Goal: Information Seeking & Learning: Find specific fact

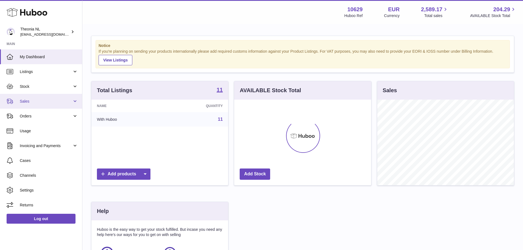
scroll to position [86, 137]
click at [41, 97] on link "Sales" at bounding box center [41, 101] width 82 height 15
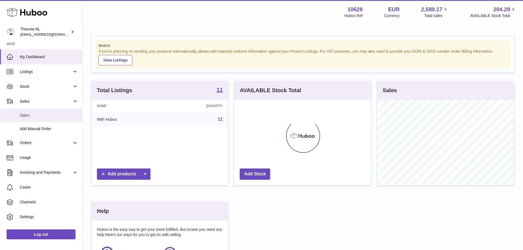
click at [33, 115] on span "Sales" at bounding box center [49, 115] width 58 height 5
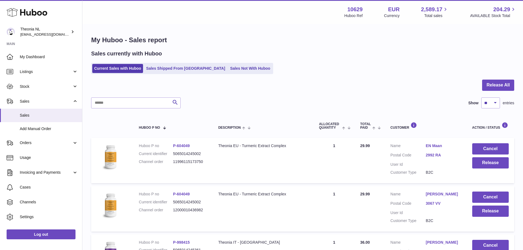
click at [428, 146] on link "EN Maan" at bounding box center [442, 145] width 35 height 5
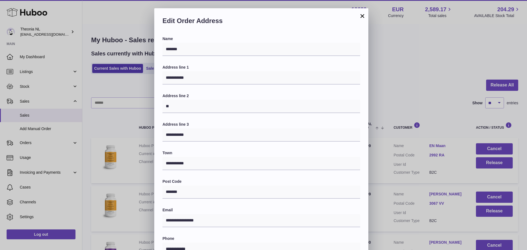
click at [362, 16] on button "×" at bounding box center [362, 16] width 7 height 7
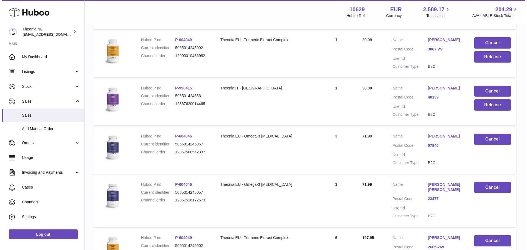
scroll to position [165, 0]
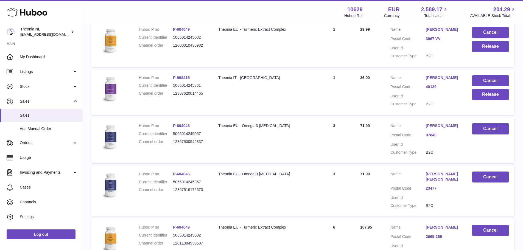
click at [435, 37] on link "3067 VV" at bounding box center [442, 38] width 35 height 5
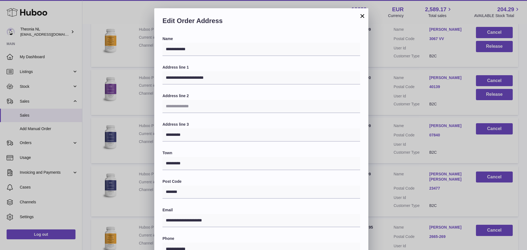
click at [363, 17] on button "×" at bounding box center [362, 16] width 7 height 7
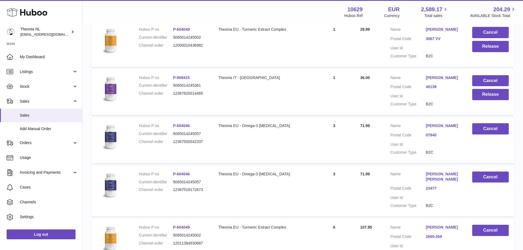
click at [437, 131] on dl "Customer Name Monica Sandberg Postal Code 07840 User Id Customer Type B2C" at bounding box center [425, 140] width 71 height 35
click at [437, 125] on link "Monica Sandberg" at bounding box center [442, 125] width 35 height 5
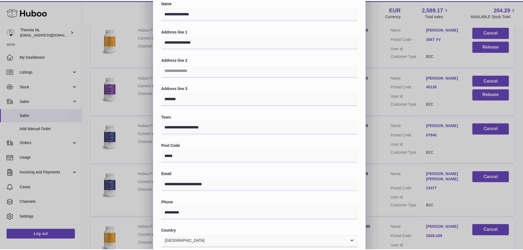
scroll to position [0, 0]
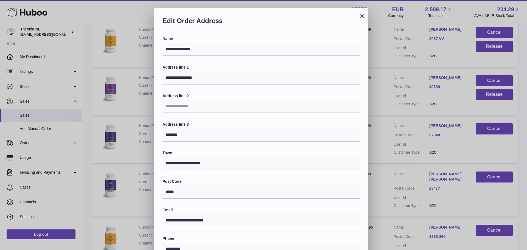
click at [362, 16] on button "×" at bounding box center [362, 16] width 7 height 7
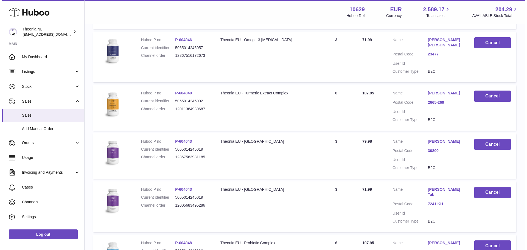
scroll to position [302, 0]
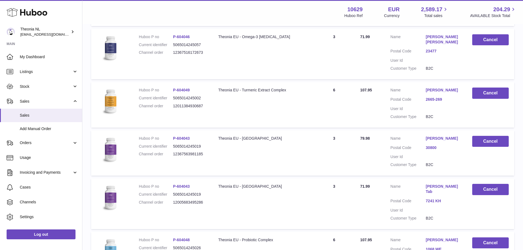
click at [436, 141] on link "Juana Ponce Garcia" at bounding box center [442, 138] width 35 height 5
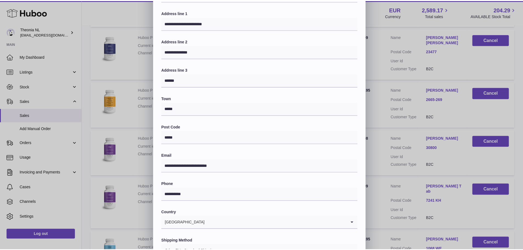
scroll to position [0, 0]
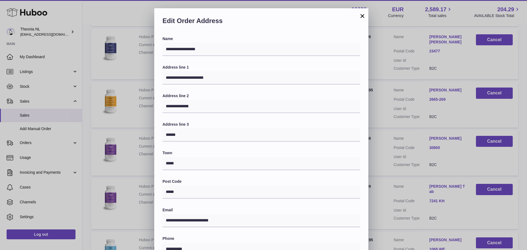
click at [364, 19] on button "×" at bounding box center [362, 16] width 7 height 7
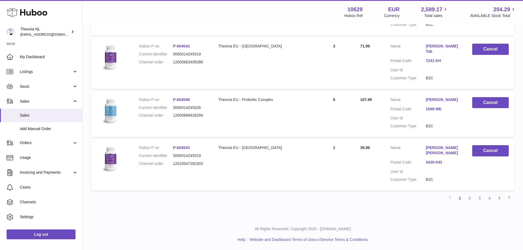
scroll to position [442, 0]
click at [433, 61] on link "7241 KH" at bounding box center [442, 60] width 35 height 5
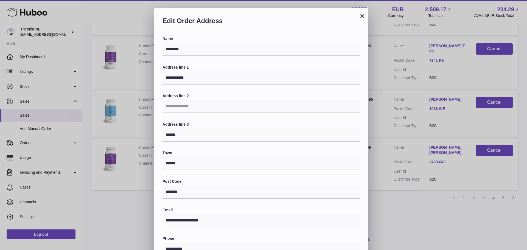
click at [360, 17] on button "×" at bounding box center [362, 16] width 7 height 7
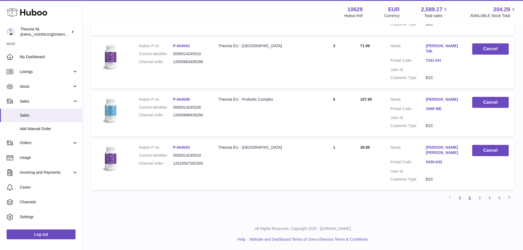
click at [470, 197] on link "2" at bounding box center [469, 198] width 10 height 10
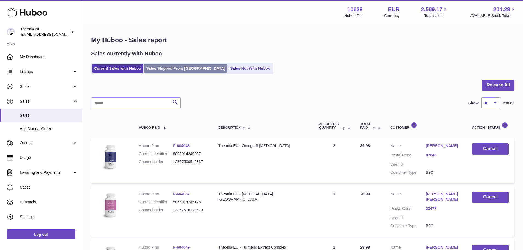
click at [170, 67] on link "Sales Shipped From [GEOGRAPHIC_DATA]" at bounding box center [185, 68] width 83 height 9
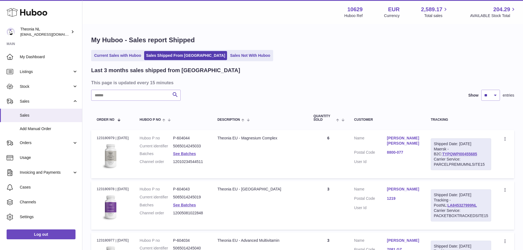
click at [407, 192] on link "[PERSON_NAME]" at bounding box center [402, 189] width 33 height 5
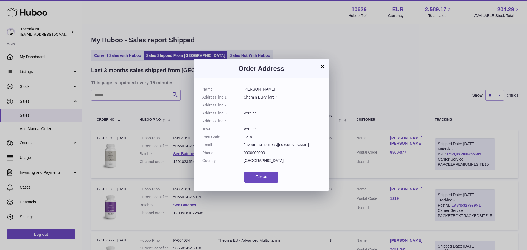
click at [323, 66] on button "×" at bounding box center [322, 66] width 7 height 7
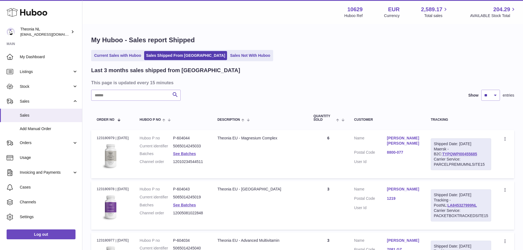
click at [400, 142] on link "[PERSON_NAME] [PERSON_NAME]" at bounding box center [402, 141] width 33 height 10
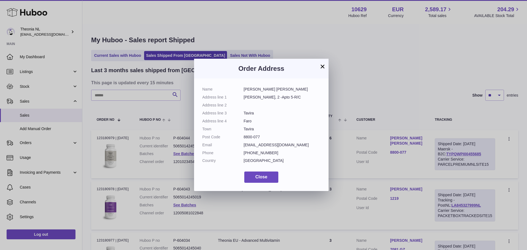
click at [324, 64] on button "×" at bounding box center [322, 66] width 7 height 7
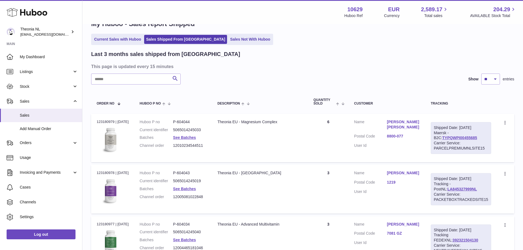
scroll to position [82, 0]
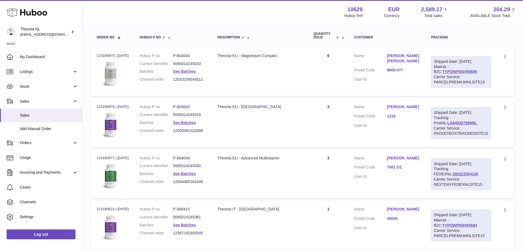
click at [401, 161] on link "[PERSON_NAME]" at bounding box center [402, 158] width 33 height 5
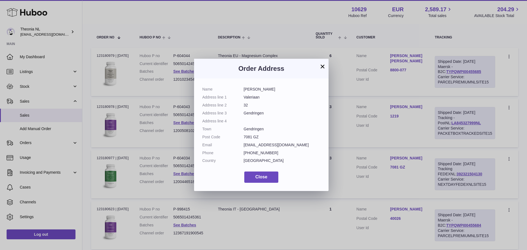
click at [322, 68] on button "×" at bounding box center [322, 66] width 7 height 7
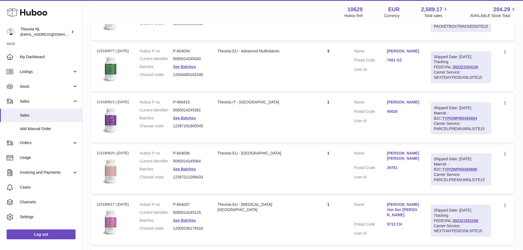
scroll to position [192, 0]
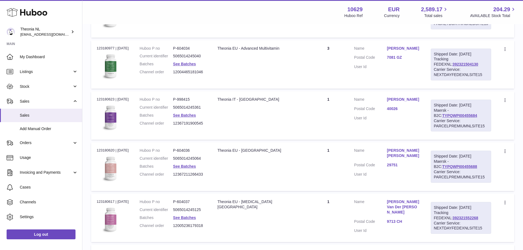
click at [399, 102] on link "[PERSON_NAME]" at bounding box center [402, 99] width 33 height 5
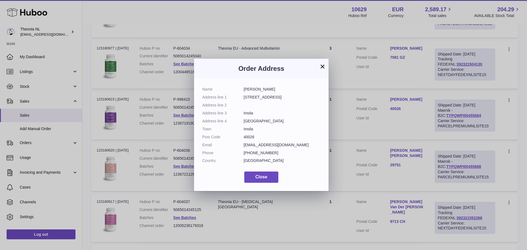
click at [321, 63] on button "×" at bounding box center [322, 66] width 7 height 7
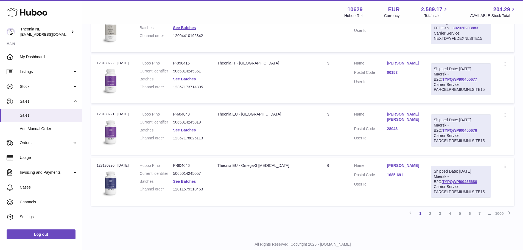
scroll to position [501, 0]
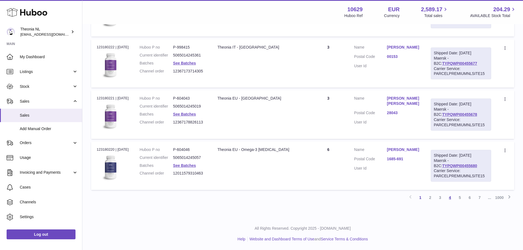
click at [451, 198] on link "4" at bounding box center [450, 198] width 10 height 10
click at [476, 198] on link "7" at bounding box center [479, 198] width 10 height 10
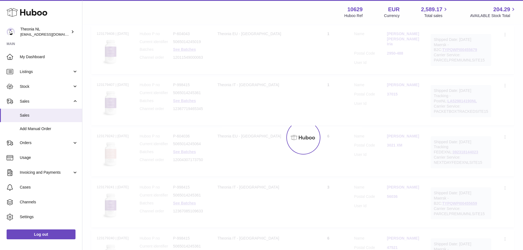
scroll to position [25, 0]
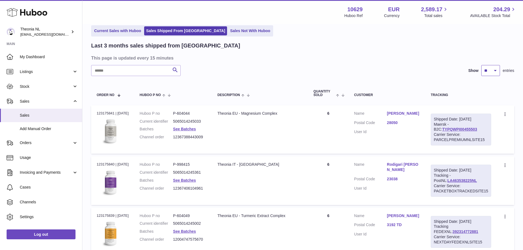
click at [486, 72] on select "** ** **" at bounding box center [490, 70] width 19 height 11
select select "**"
click at [481, 65] on select "** ** **" at bounding box center [490, 70] width 19 height 11
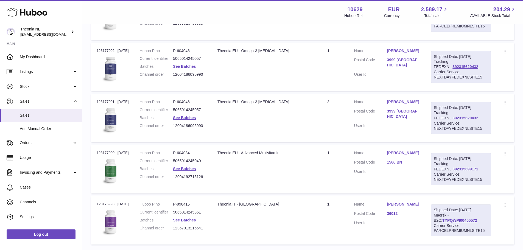
scroll to position [2754, 0]
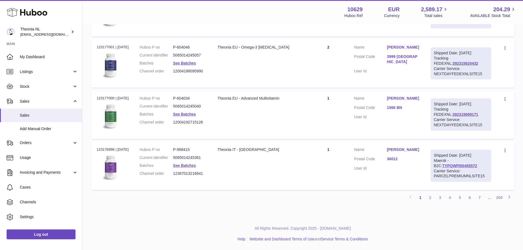
drag, startPoint x: 376, startPoint y: 176, endPoint x: 443, endPoint y: 197, distance: 71.0
click at [455, 198] on link "5" at bounding box center [460, 198] width 10 height 10
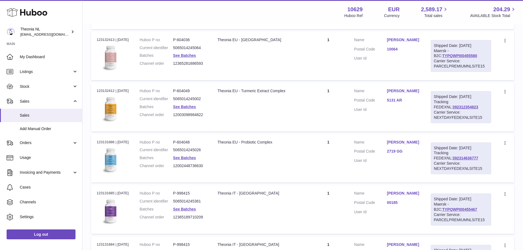
scroll to position [2754, 0]
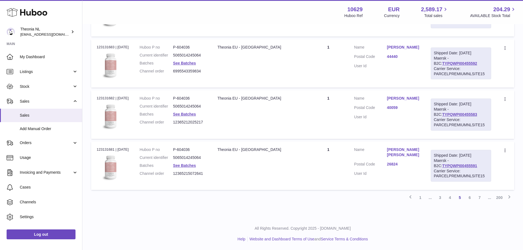
drag, startPoint x: 415, startPoint y: 106, endPoint x: 484, endPoint y: 204, distance: 119.6
click at [481, 197] on link "7" at bounding box center [479, 198] width 10 height 10
drag, startPoint x: 400, startPoint y: 198, endPoint x: 465, endPoint y: 211, distance: 67.0
click at [480, 197] on link "9" at bounding box center [479, 198] width 10 height 10
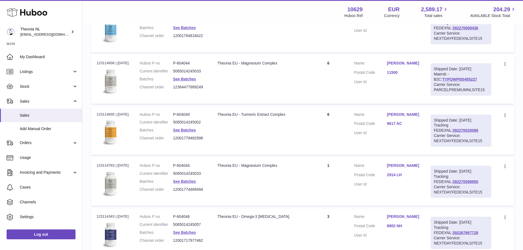
scroll to position [2754, 0]
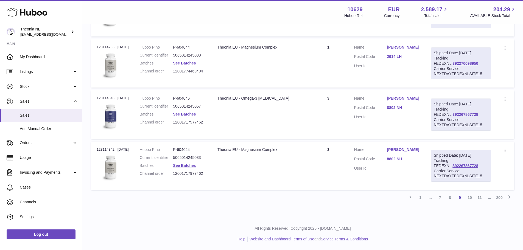
drag, startPoint x: 399, startPoint y: 205, endPoint x: 396, endPoint y: 225, distance: 19.9
click at [480, 197] on link "11" at bounding box center [479, 198] width 10 height 10
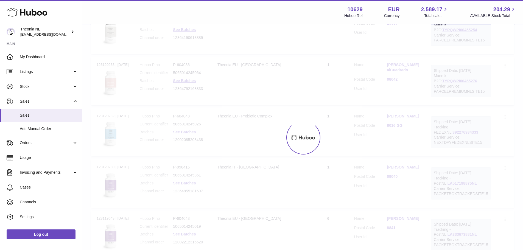
scroll to position [25, 0]
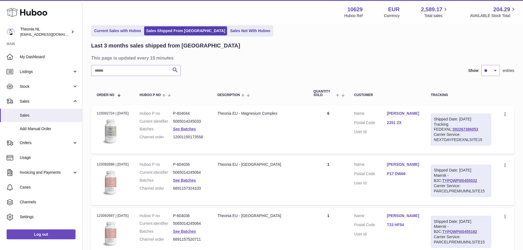
drag, startPoint x: 397, startPoint y: 192, endPoint x: 390, endPoint y: 145, distance: 46.9
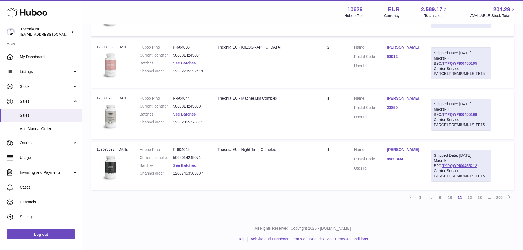
scroll to position [2754, 0]
drag, startPoint x: 384, startPoint y: 112, endPoint x: 445, endPoint y: 188, distance: 97.6
click at [479, 199] on link "13" at bounding box center [479, 198] width 10 height 10
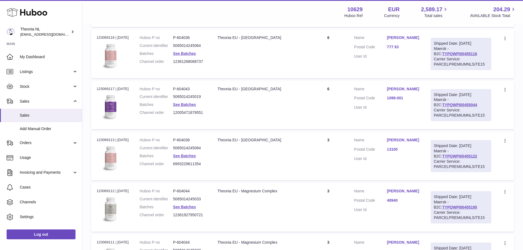
scroll to position [2169, 0]
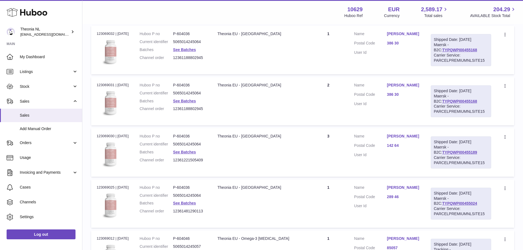
drag, startPoint x: 390, startPoint y: 147, endPoint x: 387, endPoint y: 216, distance: 69.2
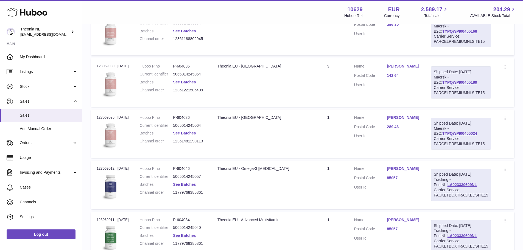
drag, startPoint x: 368, startPoint y: 117, endPoint x: 396, endPoint y: 128, distance: 29.4
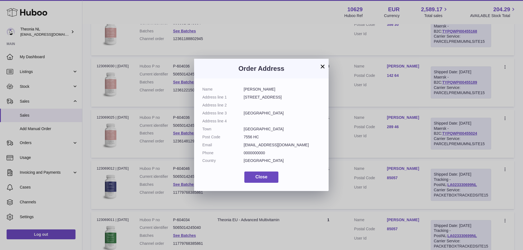
click at [369, 138] on div "× Order Address Name [PERSON_NAME] Address line 1 [STREET_ADDRESS] Address line…" at bounding box center [261, 125] width 523 height 250
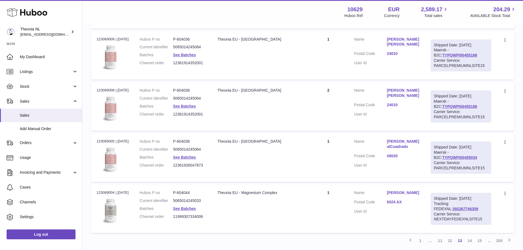
scroll to position [2754, 0]
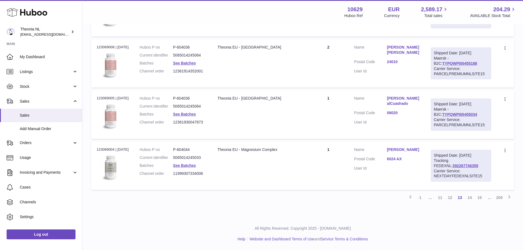
drag, startPoint x: 403, startPoint y: 101, endPoint x: 397, endPoint y: 192, distance: 91.2
click at [479, 197] on link "15" at bounding box center [479, 198] width 10 height 10
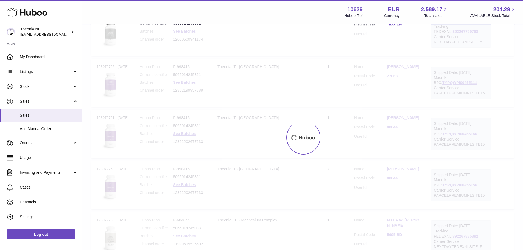
scroll to position [25, 0]
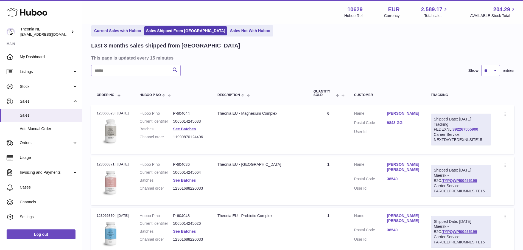
click at [393, 182] on link "38540" at bounding box center [402, 178] width 33 height 5
click at [366, 167] on div at bounding box center [263, 125] width 527 height 250
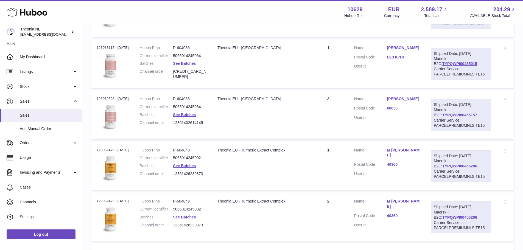
scroll to position [2754, 0]
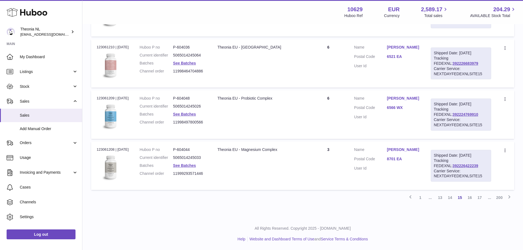
drag, startPoint x: 392, startPoint y: 118, endPoint x: 453, endPoint y: 176, distance: 83.4
click at [477, 198] on link "17" at bounding box center [479, 198] width 10 height 10
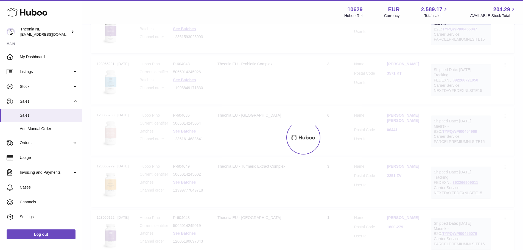
scroll to position [25, 0]
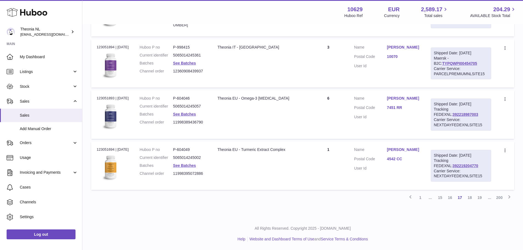
drag, startPoint x: 404, startPoint y: 108, endPoint x: 397, endPoint y: 208, distance: 100.4
click at [481, 196] on link "19" at bounding box center [479, 198] width 10 height 10
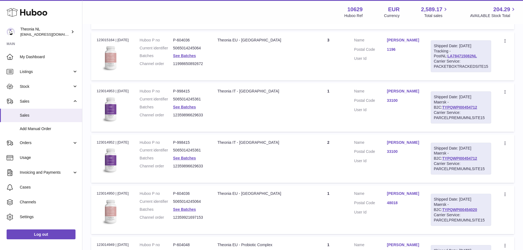
scroll to position [2754, 0]
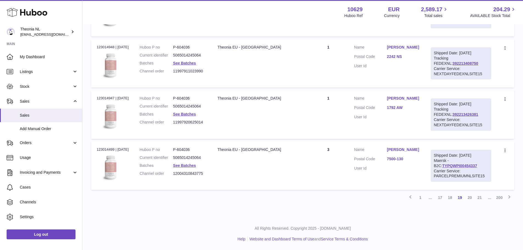
drag, startPoint x: 412, startPoint y: 118, endPoint x: 438, endPoint y: 171, distance: 59.6
click at [450, 165] on link "TYPQWPI00454337" at bounding box center [459, 165] width 35 height 4
click at [409, 147] on link "[PERSON_NAME]" at bounding box center [402, 149] width 33 height 5
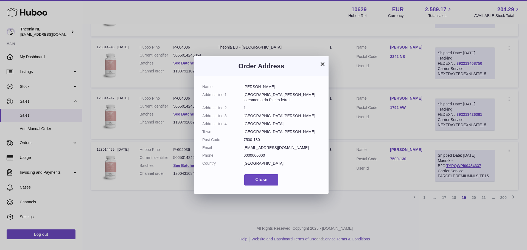
click at [362, 133] on div "× Order Address Name [PERSON_NAME] Address line 1 [GEOGRAPHIC_DATA][PERSON_NAME…" at bounding box center [263, 125] width 527 height 250
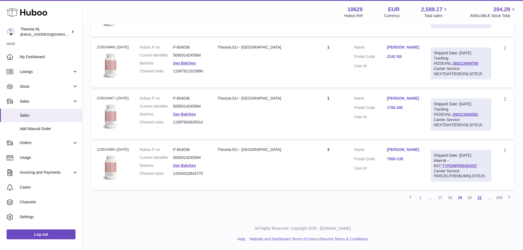
click at [480, 197] on link "21" at bounding box center [479, 198] width 10 height 10
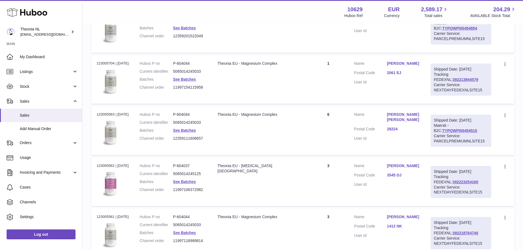
scroll to position [2754, 0]
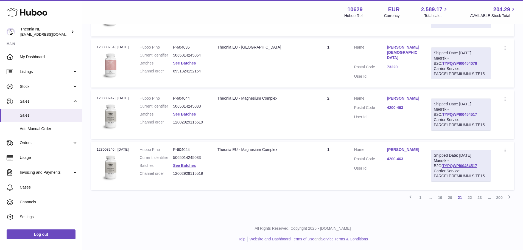
drag, startPoint x: 412, startPoint y: 119, endPoint x: 390, endPoint y: 199, distance: 82.9
click at [482, 197] on link "23" at bounding box center [479, 198] width 10 height 10
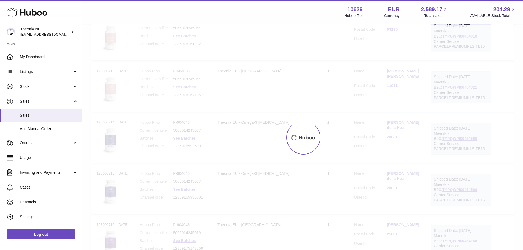
scroll to position [25, 0]
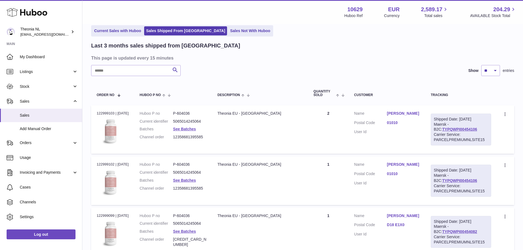
drag, startPoint x: 396, startPoint y: 123, endPoint x: 404, endPoint y: 193, distance: 70.5
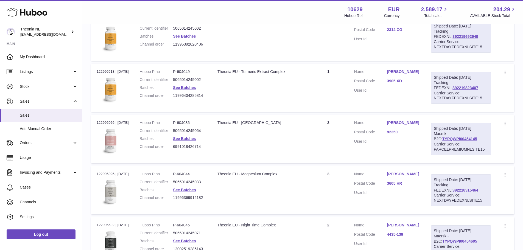
scroll to position [2754, 0]
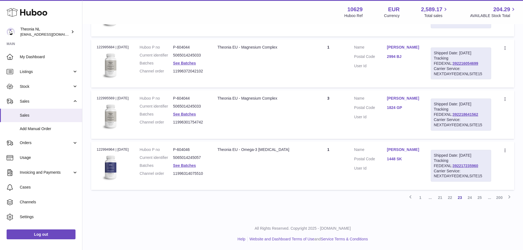
drag, startPoint x: 401, startPoint y: 118, endPoint x: 390, endPoint y: 218, distance: 100.5
click at [481, 198] on link "25" at bounding box center [479, 198] width 10 height 10
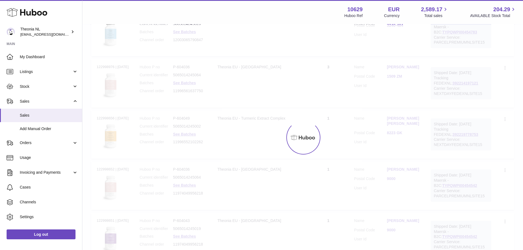
scroll to position [25, 0]
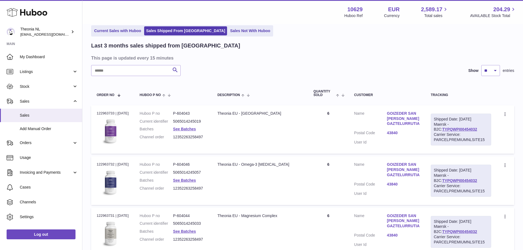
drag, startPoint x: 399, startPoint y: 167, endPoint x: 402, endPoint y: 223, distance: 56.3
drag, startPoint x: 404, startPoint y: 117, endPoint x: 375, endPoint y: 123, distance: 29.2
click at [373, 101] on th "Customer" at bounding box center [386, 93] width 77 height 18
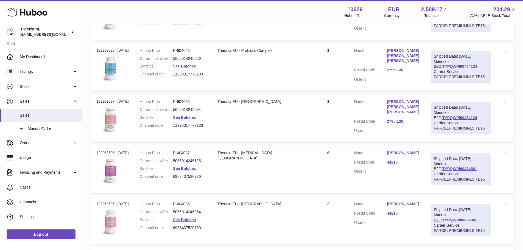
scroll to position [2754, 0]
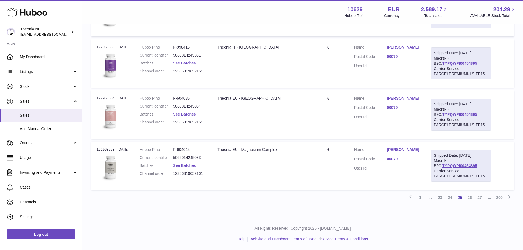
drag, startPoint x: 386, startPoint y: 80, endPoint x: 386, endPoint y: 180, distance: 100.4
click at [476, 196] on link "27" at bounding box center [479, 198] width 10 height 10
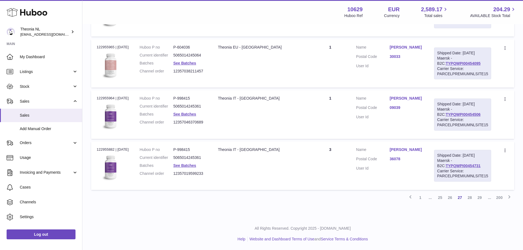
scroll to position [2754, 0]
drag, startPoint x: 414, startPoint y: 143, endPoint x: 419, endPoint y: 232, distance: 89.8
click at [479, 196] on link "29" at bounding box center [479, 198] width 10 height 10
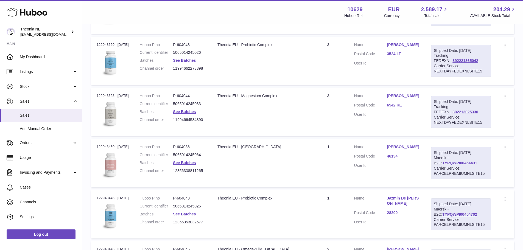
scroll to position [2754, 0]
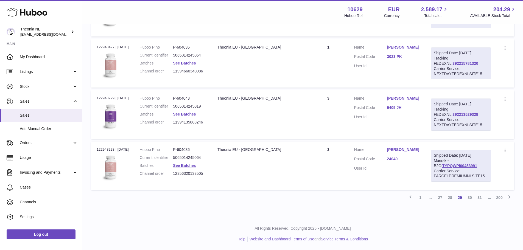
drag, startPoint x: 406, startPoint y: 145, endPoint x: 492, endPoint y: 225, distance: 116.6
click at [478, 197] on link "31" at bounding box center [479, 198] width 10 height 10
drag, startPoint x: 419, startPoint y: 166, endPoint x: 491, endPoint y: 203, distance: 80.6
click at [482, 197] on link "33" at bounding box center [479, 198] width 10 height 10
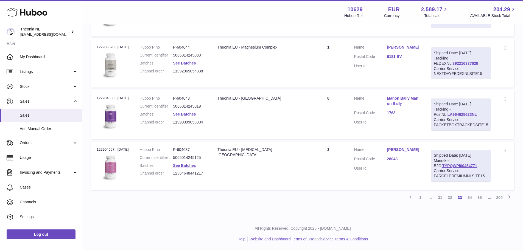
drag, startPoint x: 406, startPoint y: 118, endPoint x: 449, endPoint y: 232, distance: 121.5
click at [481, 196] on link "35" at bounding box center [479, 198] width 10 height 10
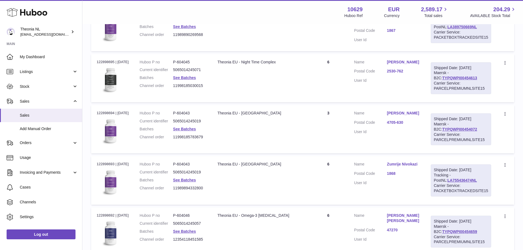
scroll to position [2754, 0]
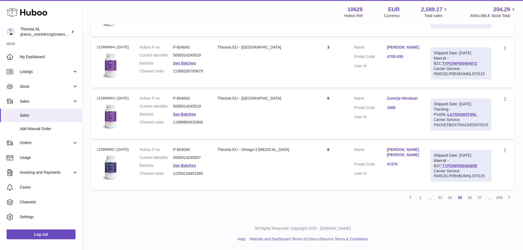
drag, startPoint x: 394, startPoint y: 134, endPoint x: 379, endPoint y: 210, distance: 78.2
click at [481, 197] on link "37" at bounding box center [479, 198] width 10 height 10
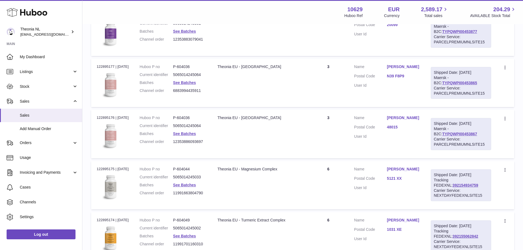
scroll to position [2754, 0]
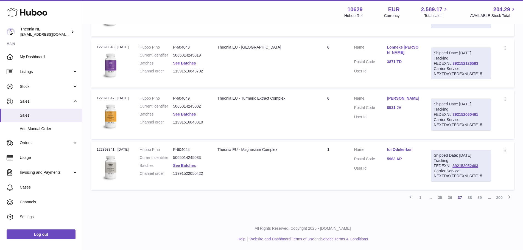
drag, startPoint x: 397, startPoint y: 99, endPoint x: 390, endPoint y: 231, distance: 132.1
click at [481, 197] on link "39" at bounding box center [479, 198] width 10 height 10
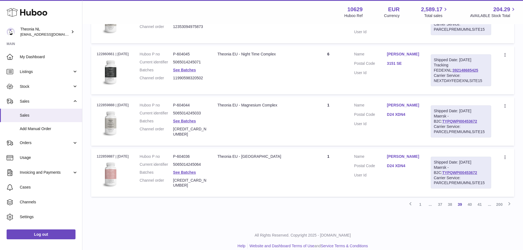
scroll to position [2754, 0]
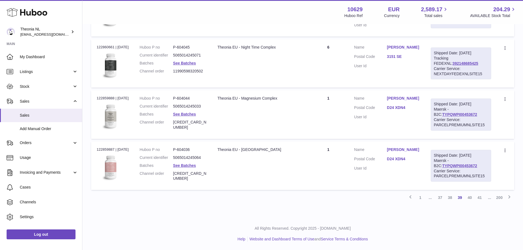
drag, startPoint x: 383, startPoint y: 95, endPoint x: 383, endPoint y: 202, distance: 107.5
click at [479, 196] on link "41" at bounding box center [479, 198] width 10 height 10
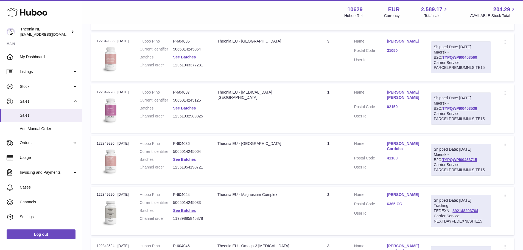
scroll to position [2754, 0]
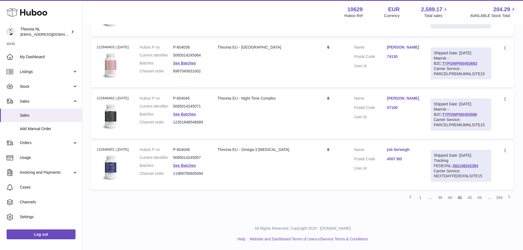
drag, startPoint x: 349, startPoint y: 107, endPoint x: 369, endPoint y: 230, distance: 124.5
click at [480, 197] on link "43" at bounding box center [479, 198] width 10 height 10
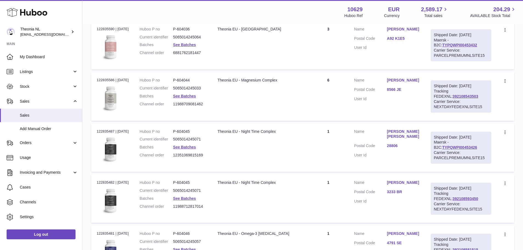
scroll to position [2754, 0]
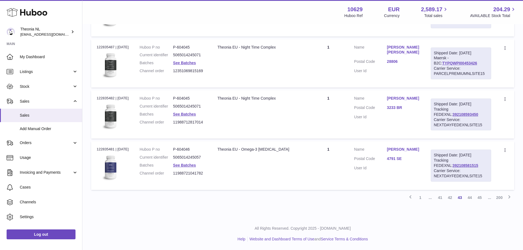
drag, startPoint x: 406, startPoint y: 164, endPoint x: 405, endPoint y: 196, distance: 31.3
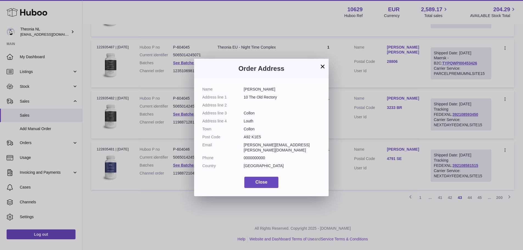
click at [389, 152] on div "× Order Address Name [PERSON_NAME] Address line 1 10 The Old Rectory Address li…" at bounding box center [261, 125] width 523 height 250
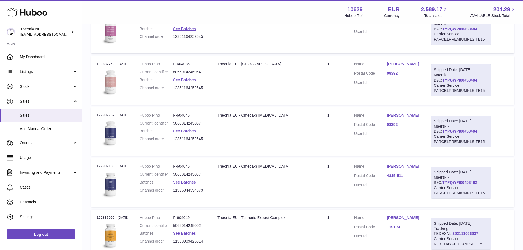
scroll to position [1602, 0]
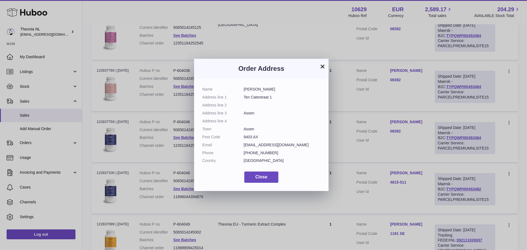
click at [323, 66] on button "×" at bounding box center [322, 66] width 7 height 7
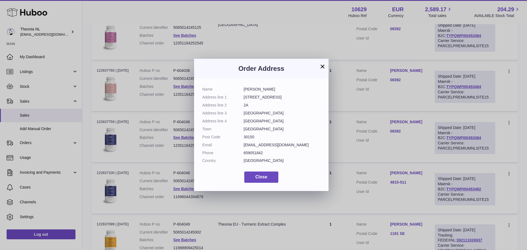
click at [321, 63] on button "×" at bounding box center [322, 66] width 7 height 7
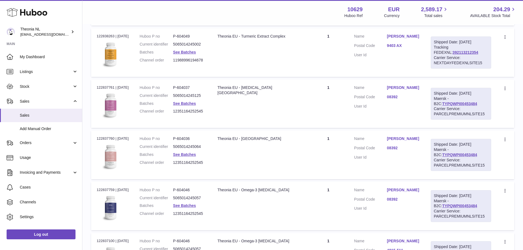
scroll to position [1464, 0]
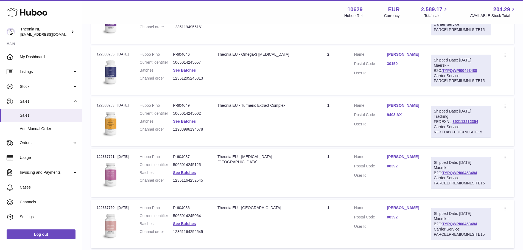
click at [399, 6] on link "[PERSON_NAME]" at bounding box center [402, 3] width 33 height 5
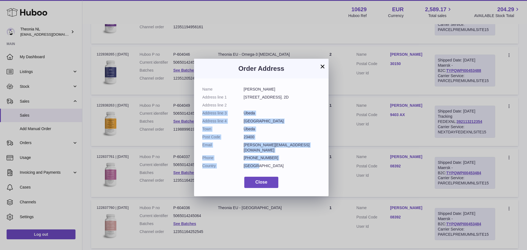
drag, startPoint x: 255, startPoint y: 114, endPoint x: 284, endPoint y: 157, distance: 52.1
click at [284, 157] on dl "Name [PERSON_NAME] Address line [GEOGRAPHIC_DATA][STREET_ADDRESS]. 2D Address l…" at bounding box center [261, 129] width 118 height 84
drag, startPoint x: 284, startPoint y: 158, endPoint x: 318, endPoint y: 83, distance: 81.7
click at [285, 157] on dl "Name [PERSON_NAME] Address line [GEOGRAPHIC_DATA][STREET_ADDRESS]. 2D Address l…" at bounding box center [261, 129] width 118 height 84
click at [320, 67] on button "×" at bounding box center [322, 66] width 7 height 7
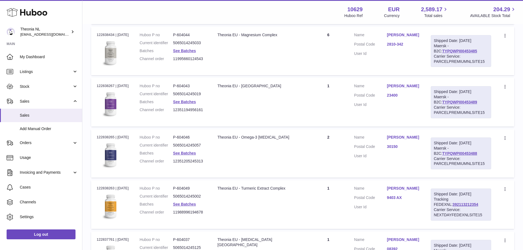
scroll to position [1300, 0]
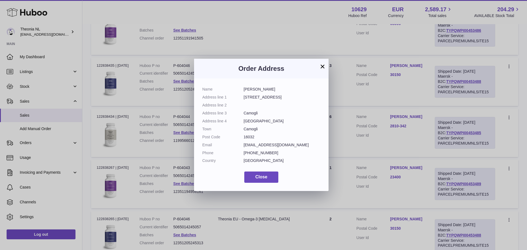
click at [325, 63] on button "×" at bounding box center [322, 66] width 7 height 7
